Goal: Contribute content: Add original content to the website for others to see

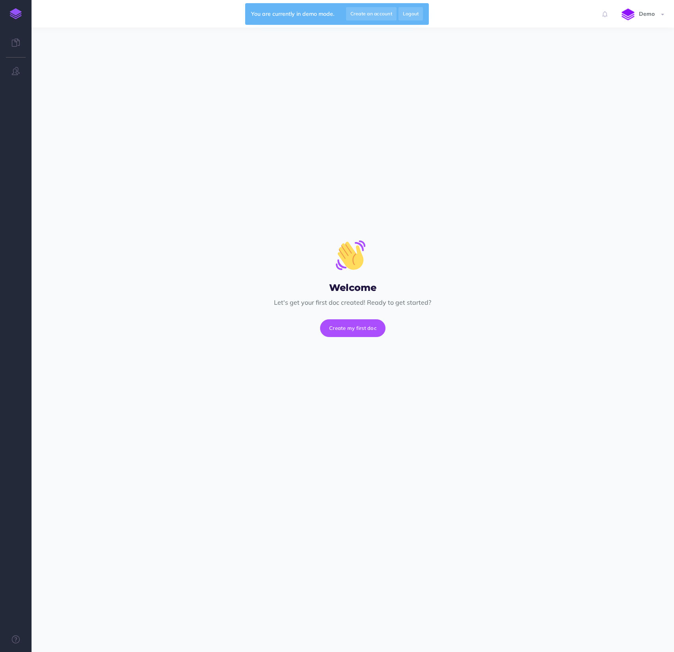
click at [16, 17] on img at bounding box center [16, 13] width 12 height 11
click at [369, 329] on button "Create my first doc" at bounding box center [352, 327] width 65 height 17
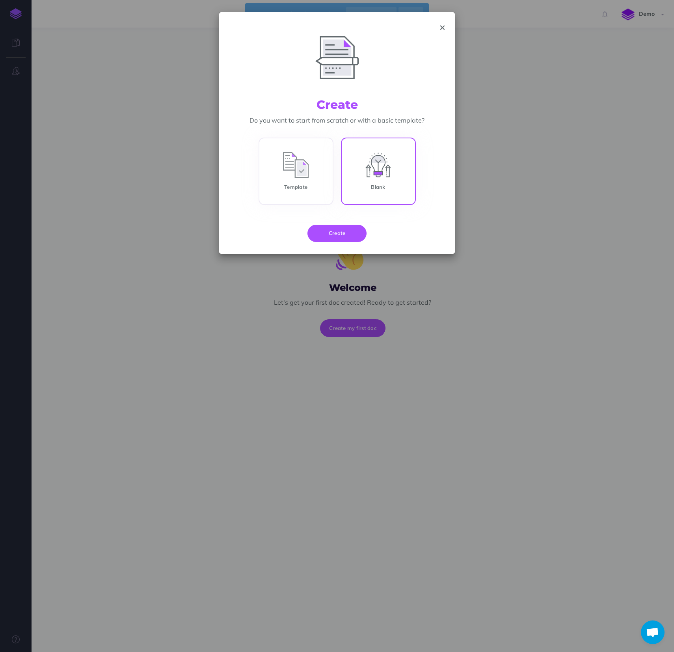
click at [358, 172] on input "Blank" at bounding box center [378, 172] width 75 height 67
radio input "true"
click at [335, 232] on button "Create" at bounding box center [337, 233] width 59 height 17
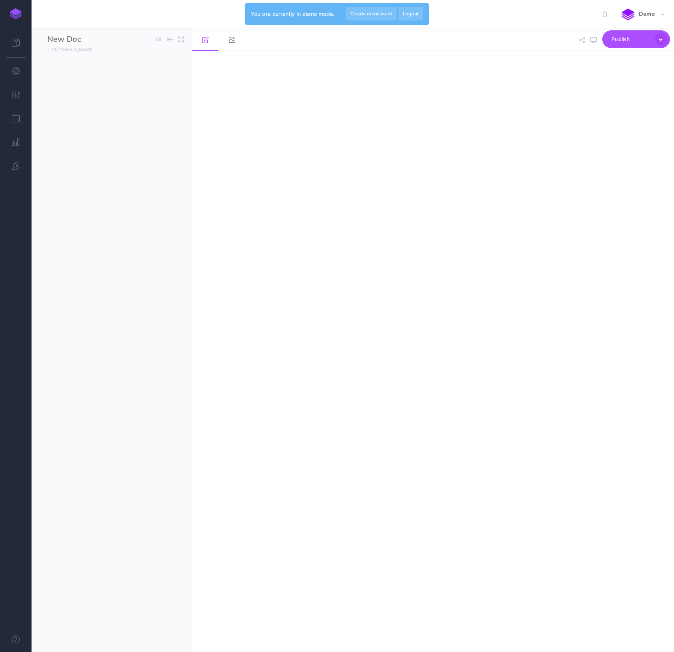
select select "null"
click at [335, 232] on div at bounding box center [361, 358] width 338 height 571
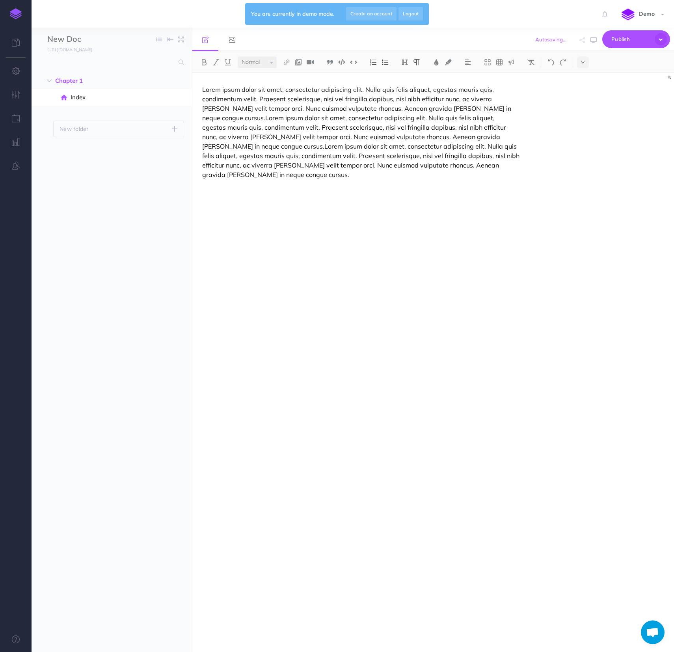
click at [329, 223] on div "Lorem ipsum dolor sit amet, consectetur adipiscing elit. Nulla quis felis aliqu…" at bounding box center [361, 358] width 338 height 571
click at [180, 98] on button "button" at bounding box center [177, 97] width 14 height 10
click at [85, 163] on ul "Chapter 1 DRAFT Publish these changes Nevermind Publish New folder Add a new fo…" at bounding box center [112, 352] width 161 height 559
click at [79, 128] on p "New folder" at bounding box center [74, 129] width 29 height 9
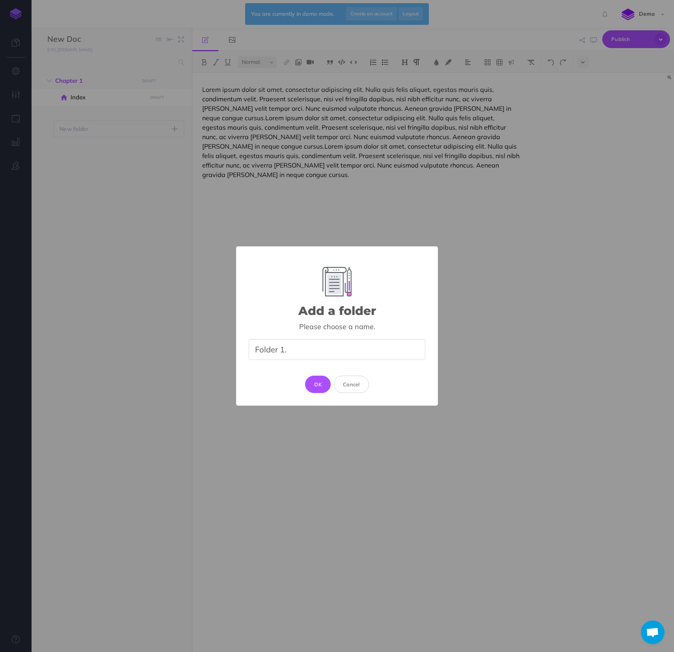
type input "Folder 1.1"
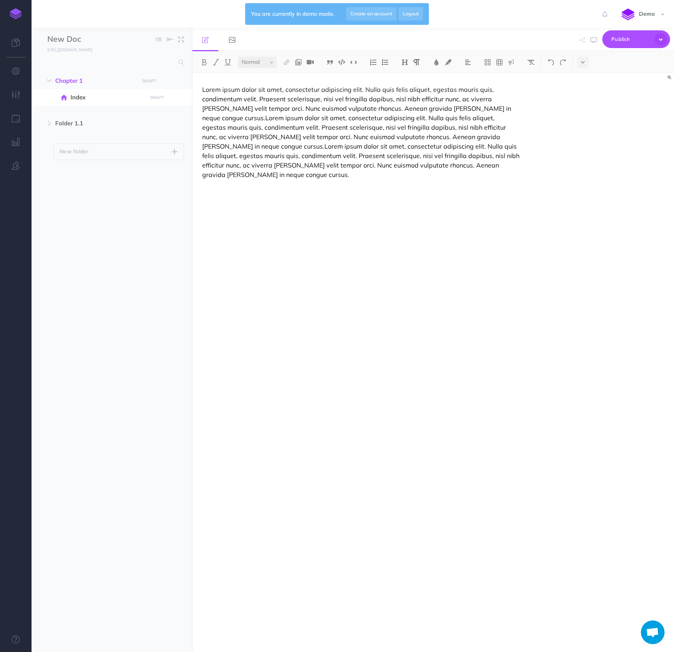
select select "null"
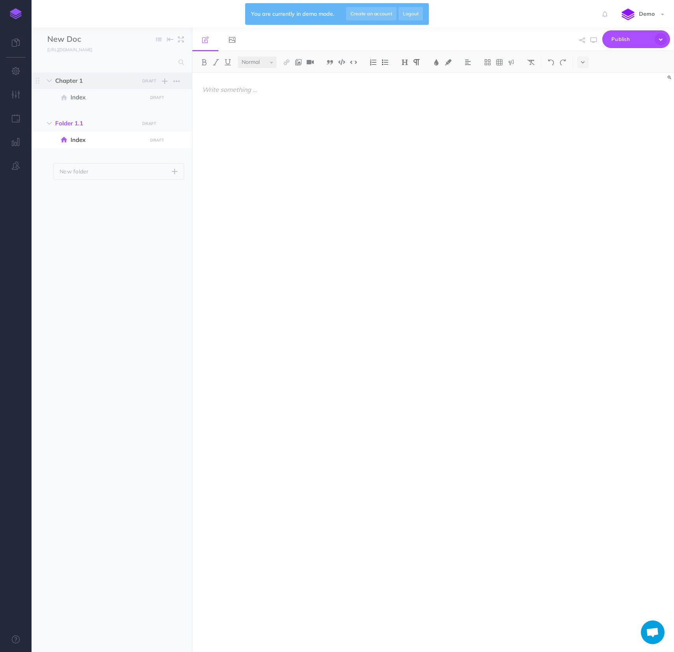
click at [76, 81] on span "Chapter 1" at bounding box center [95, 80] width 80 height 9
select select "null"
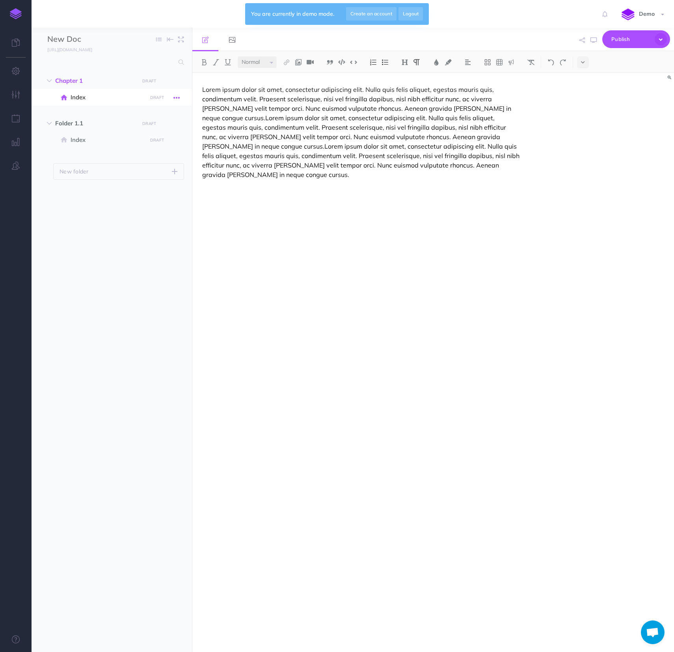
click at [180, 97] on button "button" at bounding box center [177, 97] width 14 height 10
click at [177, 80] on icon "button" at bounding box center [177, 81] width 6 height 9
click at [166, 80] on icon "button" at bounding box center [165, 81] width 6 height 9
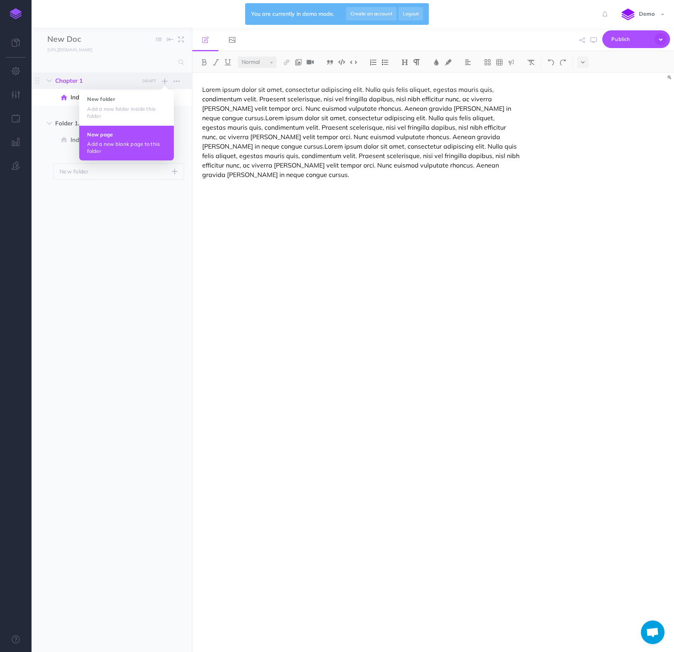
click at [136, 132] on h4 "New page" at bounding box center [126, 135] width 79 height 6
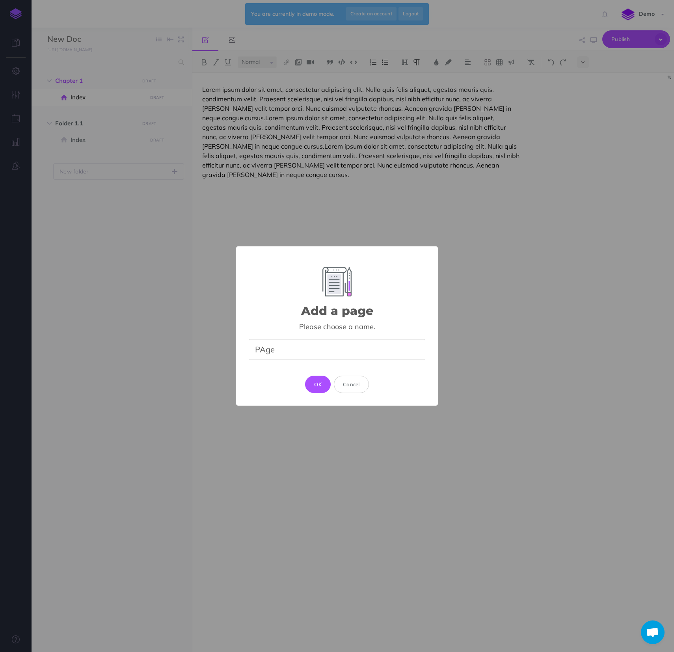
type input "PAge 2"
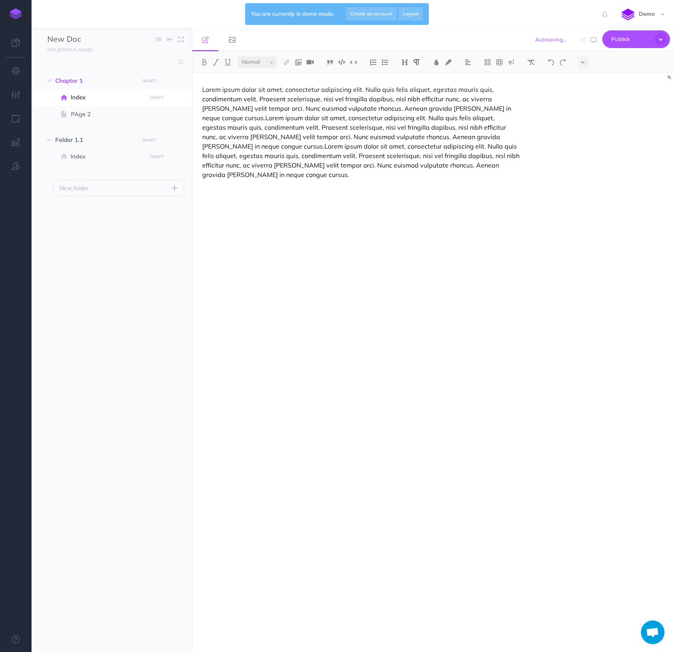
select select "null"
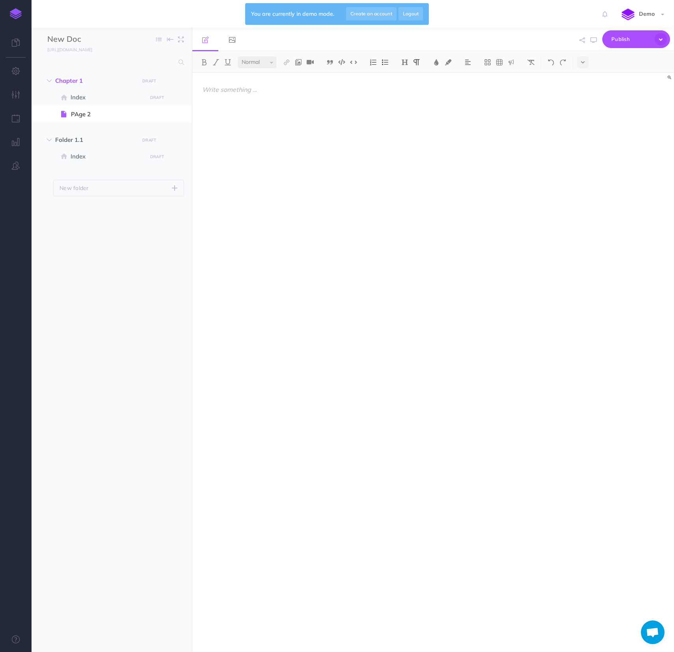
click at [279, 90] on p at bounding box center [361, 89] width 318 height 9
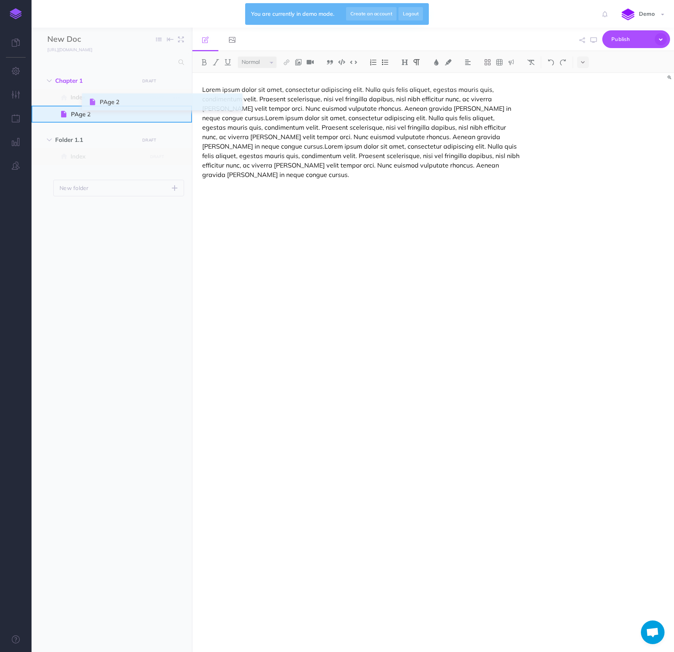
drag, startPoint x: 37, startPoint y: 115, endPoint x: 91, endPoint y: 103, distance: 54.5
click at [67, 98] on icon at bounding box center [64, 98] width 6 height 6
select select "null"
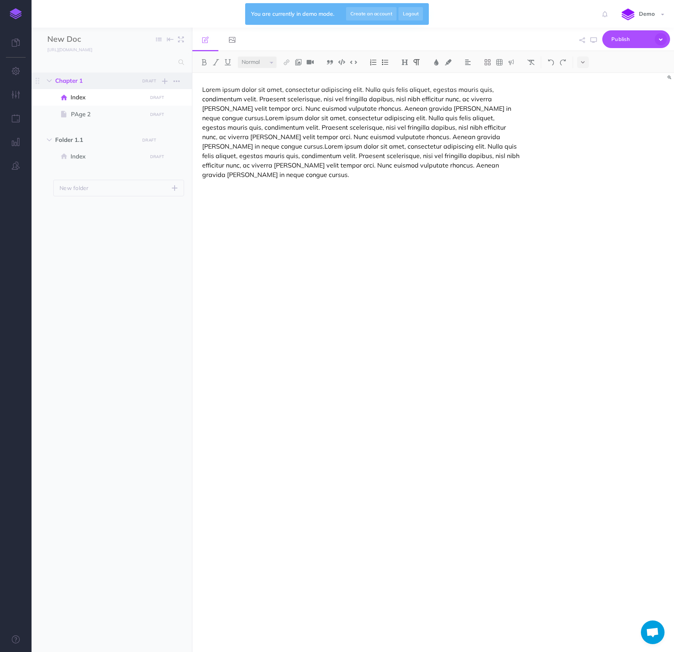
click at [75, 79] on span "Chapter 1" at bounding box center [95, 80] width 80 height 9
click at [80, 99] on span "Index" at bounding box center [108, 97] width 74 height 9
click at [163, 78] on icon "button" at bounding box center [165, 81] width 6 height 9
click at [121, 136] on h4 "New page" at bounding box center [126, 135] width 79 height 6
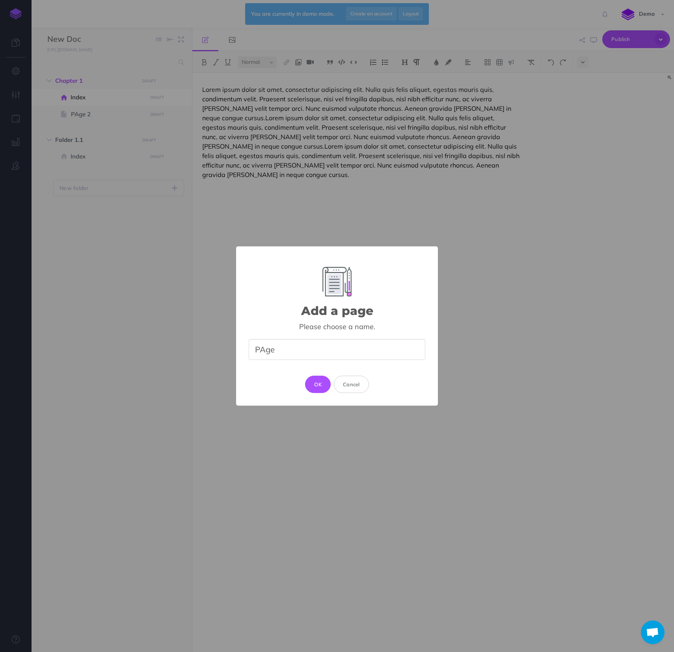
type input "PAge 3"
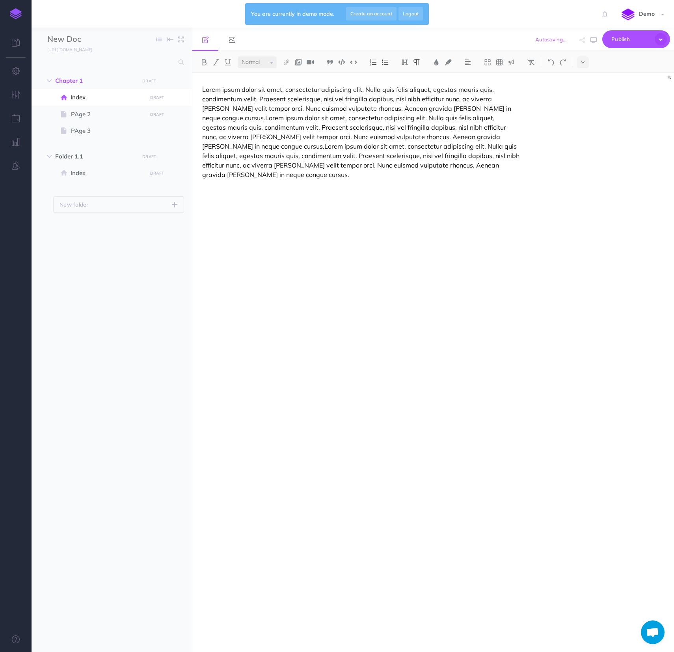
select select "null"
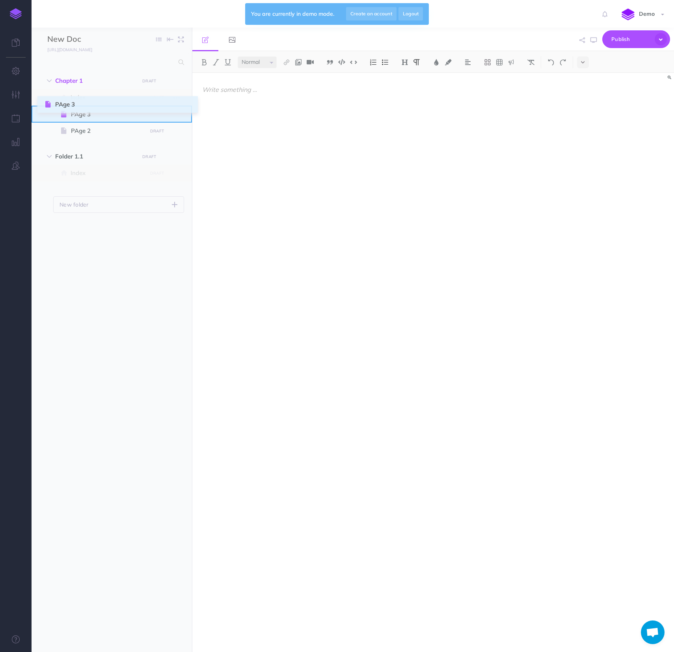
drag, startPoint x: 39, startPoint y: 130, endPoint x: 46, endPoint y: 104, distance: 27.3
drag, startPoint x: 37, startPoint y: 132, endPoint x: 49, endPoint y: 128, distance: 12.8
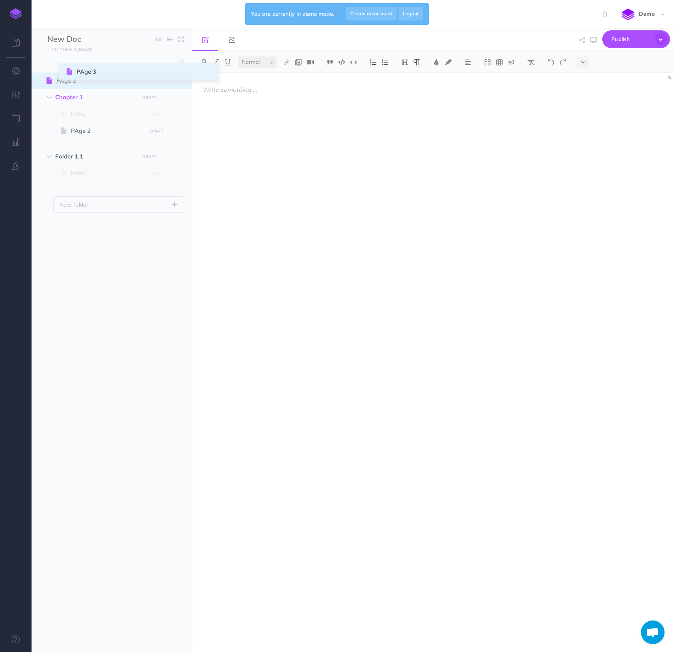
drag, startPoint x: 37, startPoint y: 116, endPoint x: 67, endPoint y: 73, distance: 52.1
click at [175, 80] on icon "button" at bounding box center [177, 81] width 6 height 9
click at [103, 80] on span "PAge 3" at bounding box center [100, 80] width 88 height 9
click at [92, 97] on span "Chapter 1" at bounding box center [95, 97] width 80 height 9
select select "null"
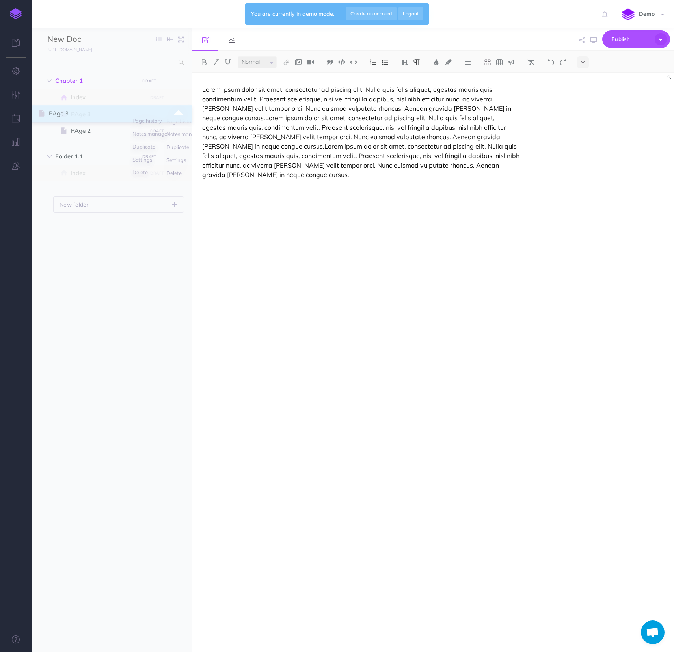
drag, startPoint x: 38, startPoint y: 79, endPoint x: 40, endPoint y: 112, distance: 33.2
click at [166, 160] on icon "button" at bounding box center [165, 156] width 6 height 9
click at [165, 81] on icon "button" at bounding box center [165, 81] width 6 height 9
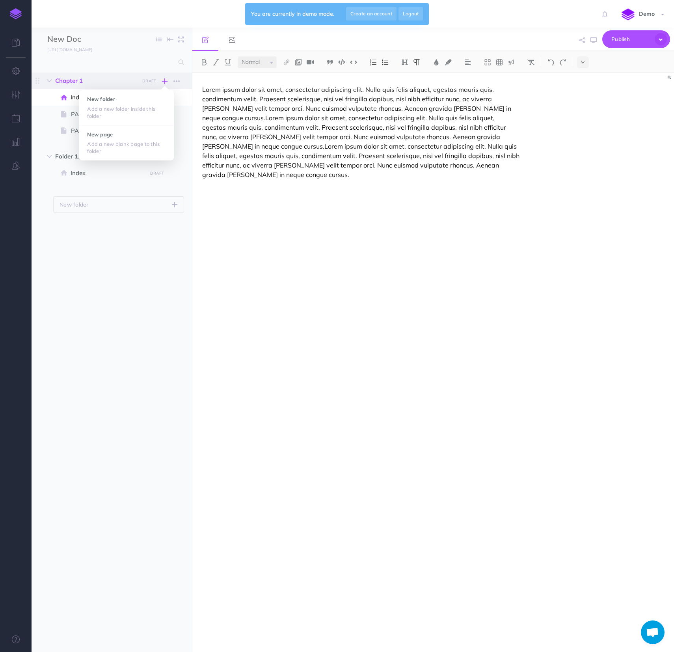
click at [162, 80] on button "button" at bounding box center [164, 81] width 9 height 9
click at [167, 80] on icon "button" at bounding box center [165, 81] width 6 height 9
click at [140, 101] on h4 "New folder" at bounding box center [126, 99] width 79 height 6
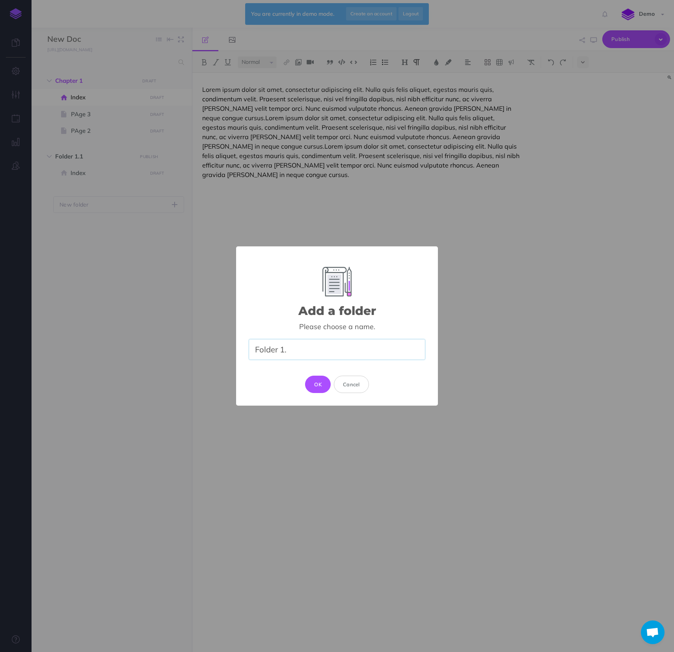
type input "Folder 1.2"
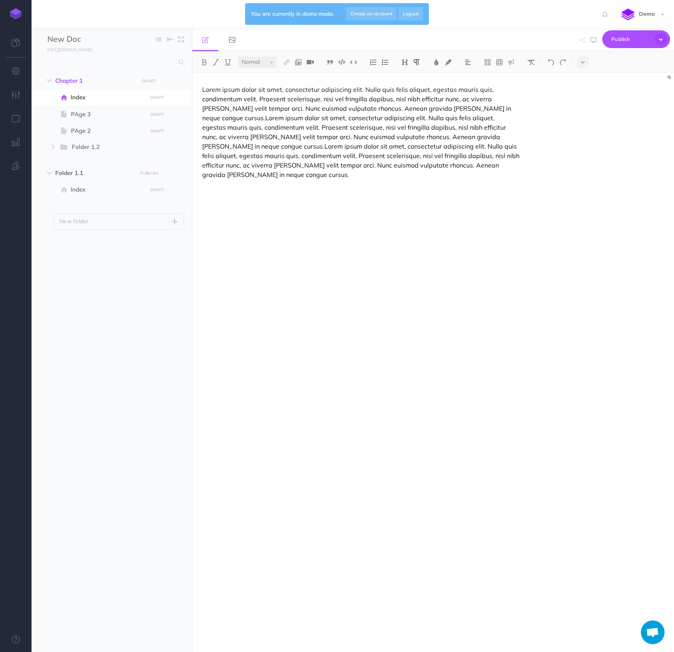
select select "null"
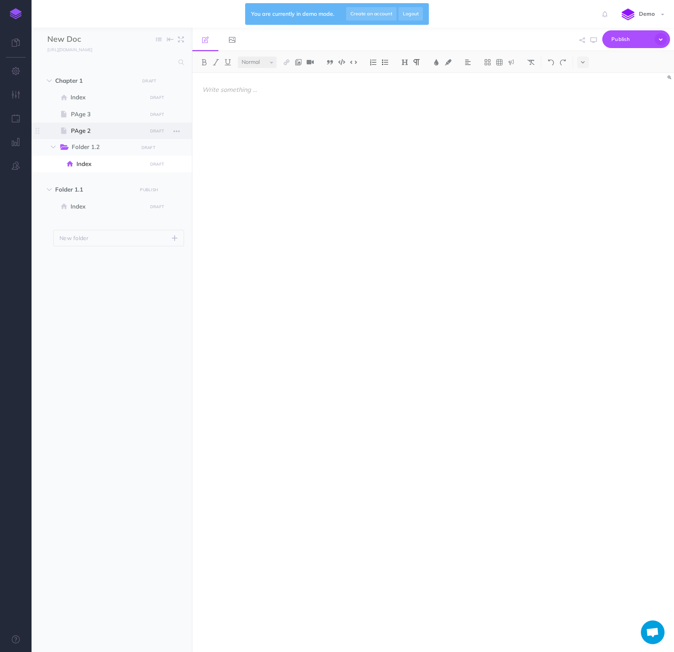
drag, startPoint x: 88, startPoint y: 129, endPoint x: 61, endPoint y: 136, distance: 28.6
click at [69, 136] on li "PAge 2 DRAFT Publish these changes Nevermind Publish Page history Notes manager…" at bounding box center [121, 131] width 125 height 17
drag, startPoint x: 39, startPoint y: 133, endPoint x: 41, endPoint y: 127, distance: 6.4
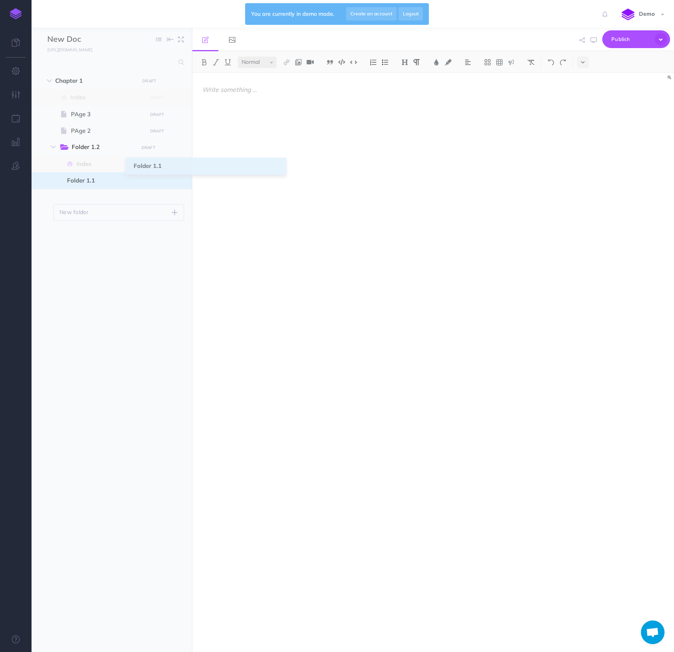
drag, startPoint x: 41, startPoint y: 187, endPoint x: 134, endPoint y: 167, distance: 95.3
drag, startPoint x: 38, startPoint y: 180, endPoint x: 64, endPoint y: 178, distance: 26.1
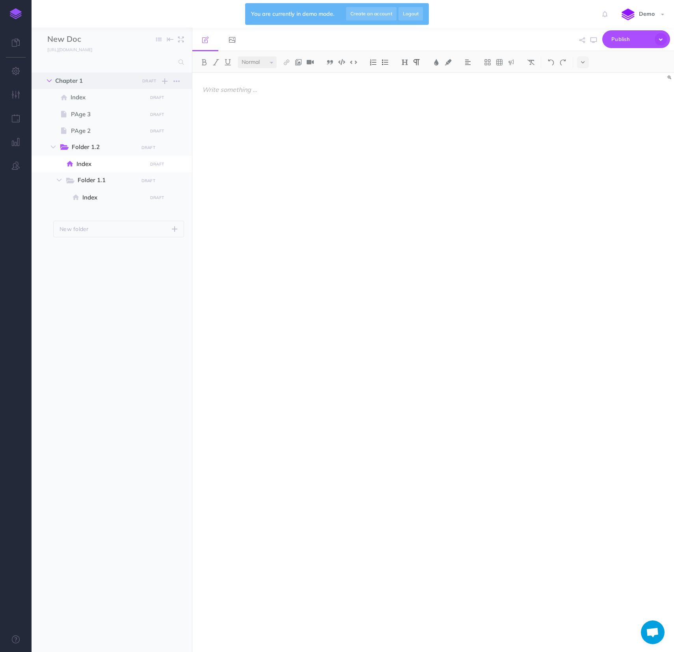
click at [50, 80] on icon "button" at bounding box center [49, 80] width 5 height 5
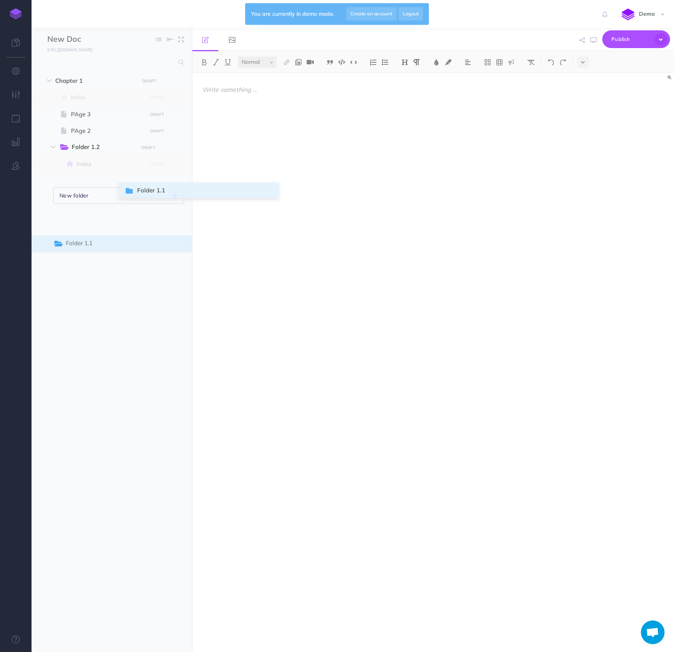
drag, startPoint x: 39, startPoint y: 181, endPoint x: 127, endPoint y: 191, distance: 88.9
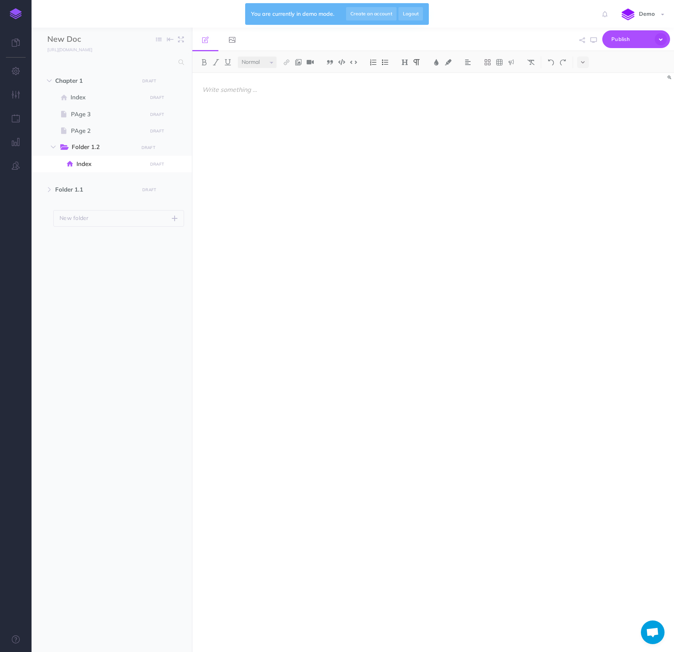
click at [270, 111] on div at bounding box center [361, 358] width 338 height 571
